Goal: Task Accomplishment & Management: Use online tool/utility

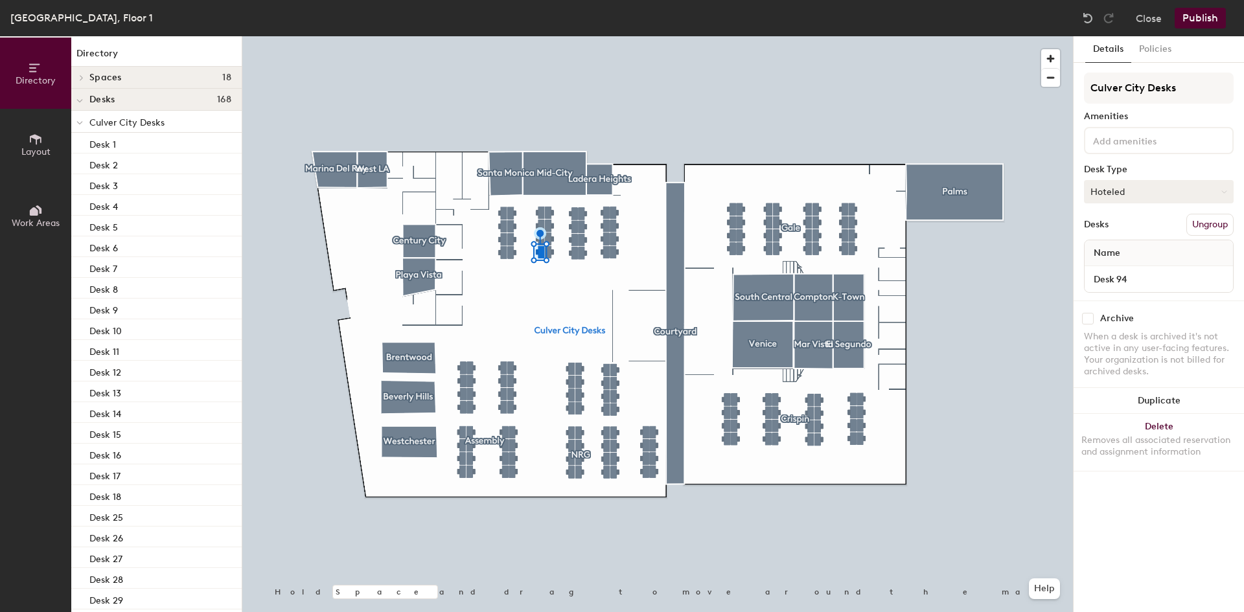
click at [1119, 199] on button "Hoteled" at bounding box center [1159, 191] width 150 height 23
click at [1122, 231] on div "Assigned" at bounding box center [1149, 231] width 130 height 19
click at [1130, 277] on input "Desk 94" at bounding box center [1158, 279] width 143 height 18
type input "[PERSON_NAME] X"
click at [1128, 190] on button "Hoteled" at bounding box center [1159, 191] width 150 height 23
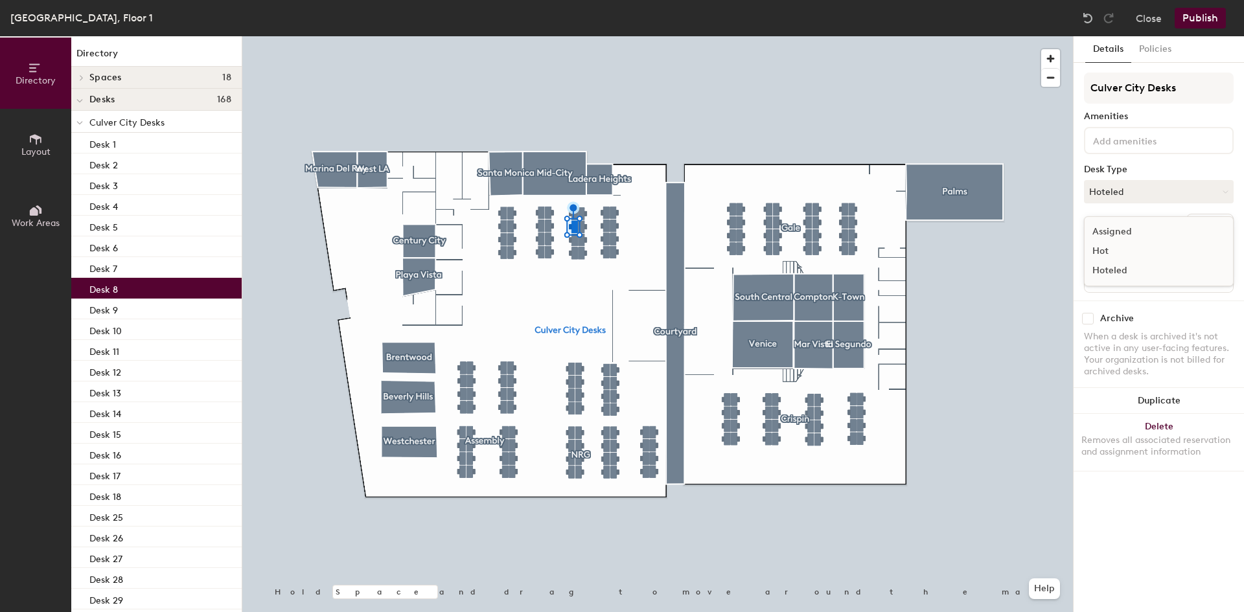
click at [1115, 231] on div "Assigned" at bounding box center [1149, 231] width 130 height 19
click at [1115, 280] on input "Desk 8" at bounding box center [1158, 279] width 143 height 18
click at [1113, 280] on input "Desk 8" at bounding box center [1158, 279] width 143 height 18
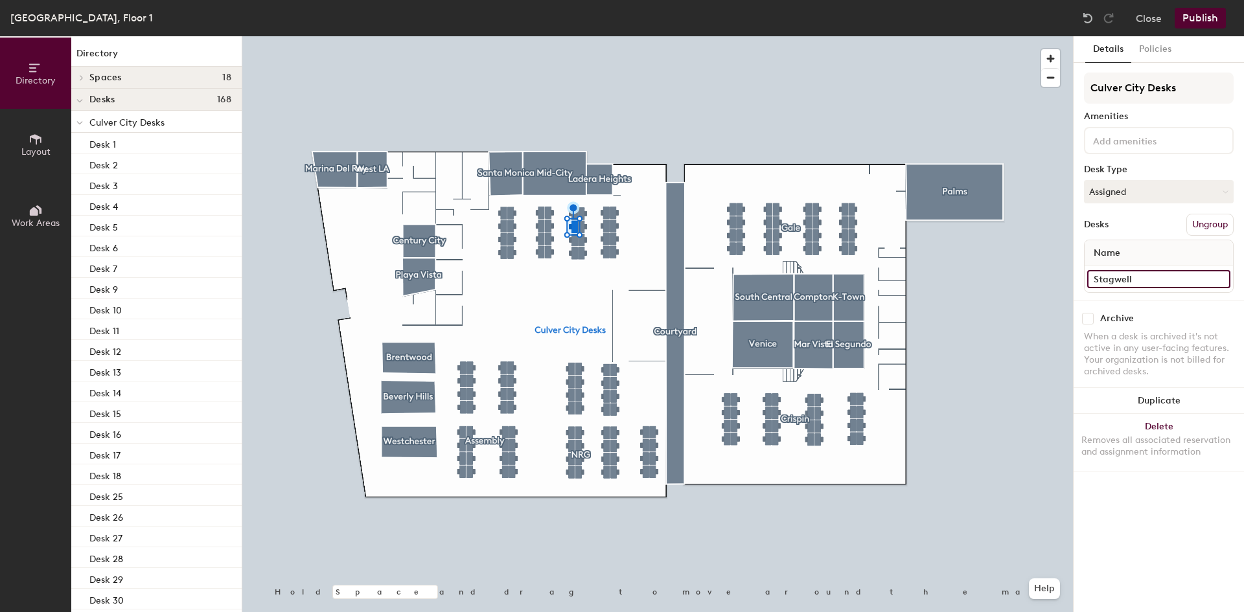
type input "Stagwell"
